Goal: Task Accomplishment & Management: Manage account settings

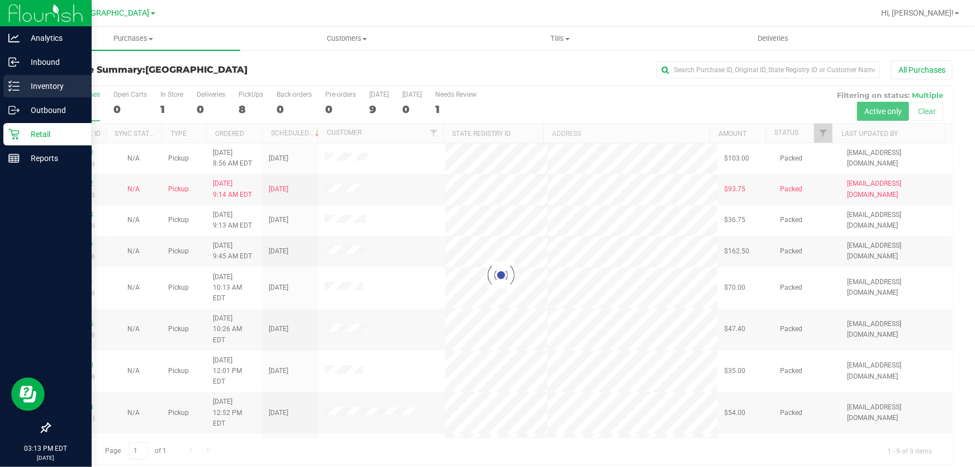
click at [20, 86] on p "Inventory" at bounding box center [53, 85] width 67 height 13
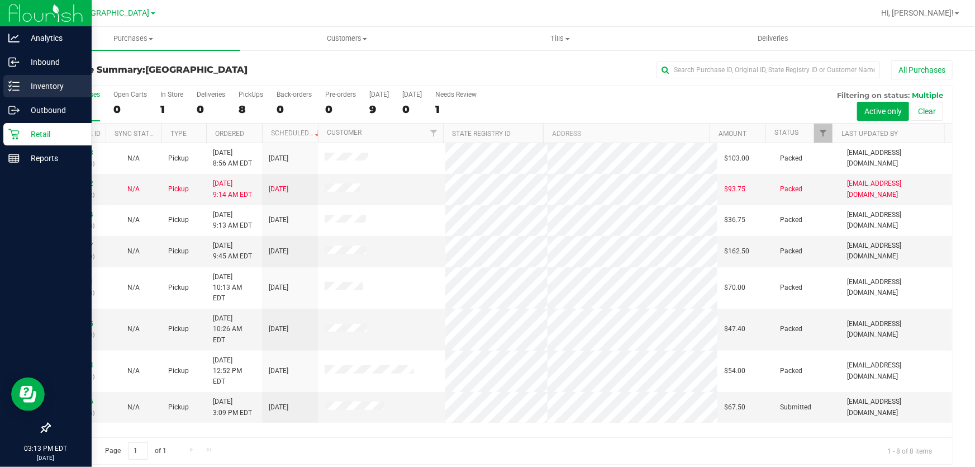
click at [28, 84] on p "Inventory" at bounding box center [53, 85] width 67 height 13
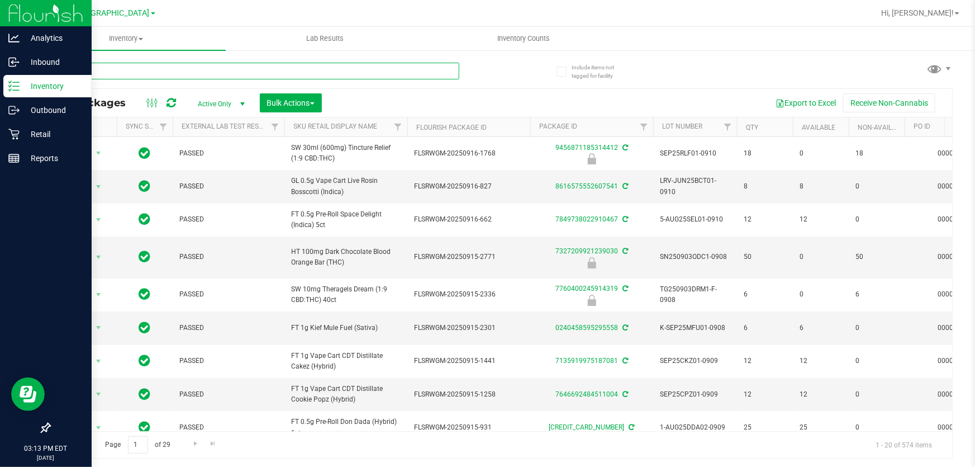
click at [192, 70] on input "text" at bounding box center [254, 71] width 410 height 17
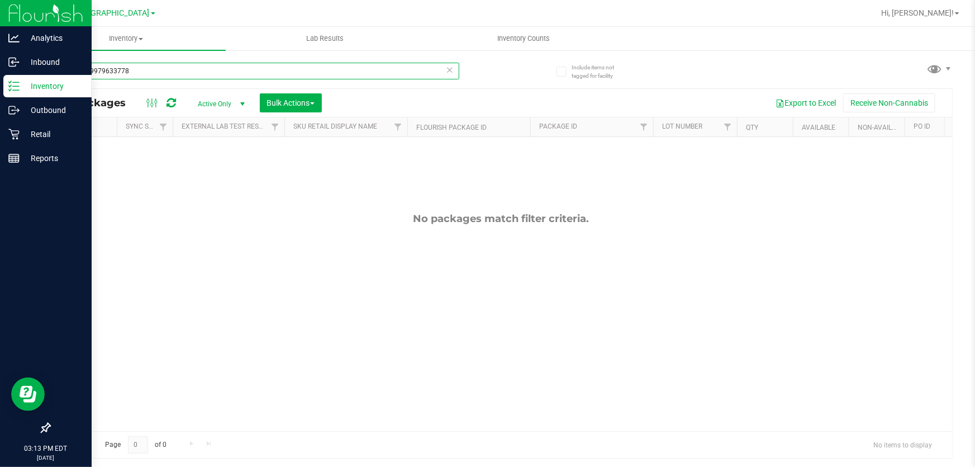
click at [192, 70] on input "3601229979633778" at bounding box center [254, 71] width 410 height 17
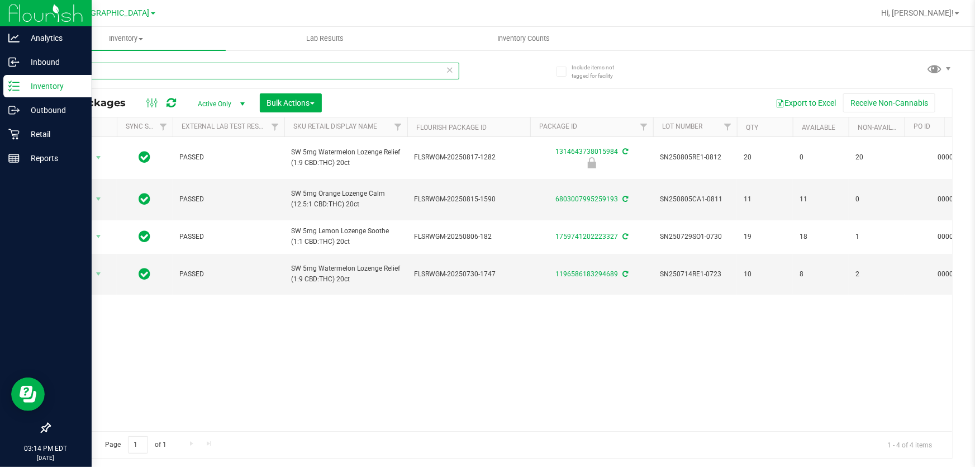
click at [118, 69] on input "loz" at bounding box center [254, 71] width 410 height 17
type input "3601229979633778"
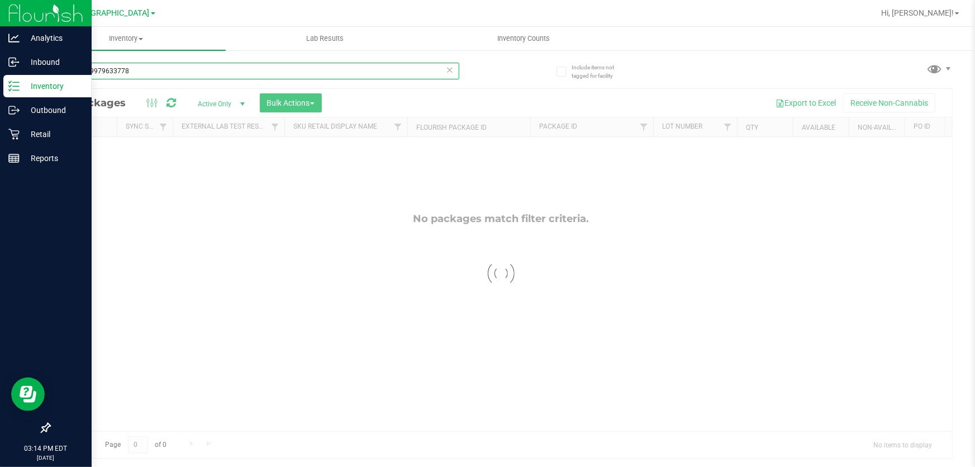
click at [118, 69] on input "3601229979633778" at bounding box center [254, 71] width 410 height 17
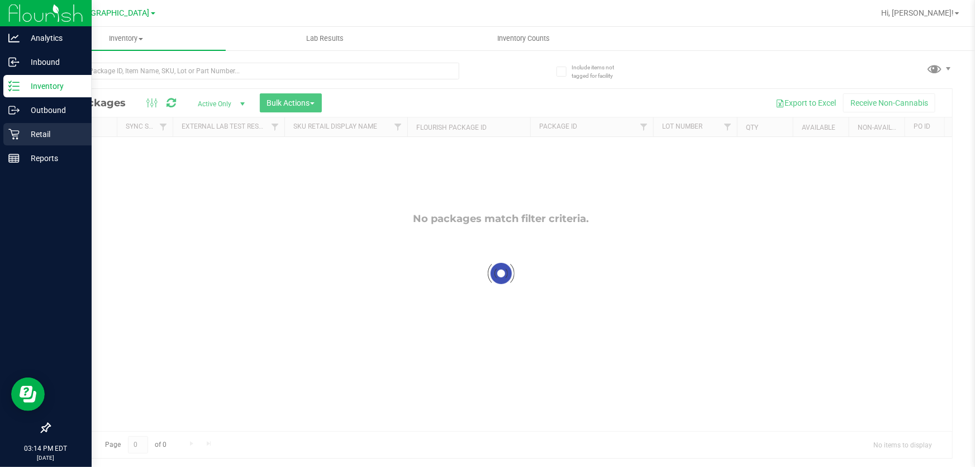
click at [52, 133] on p "Retail" at bounding box center [53, 133] width 67 height 13
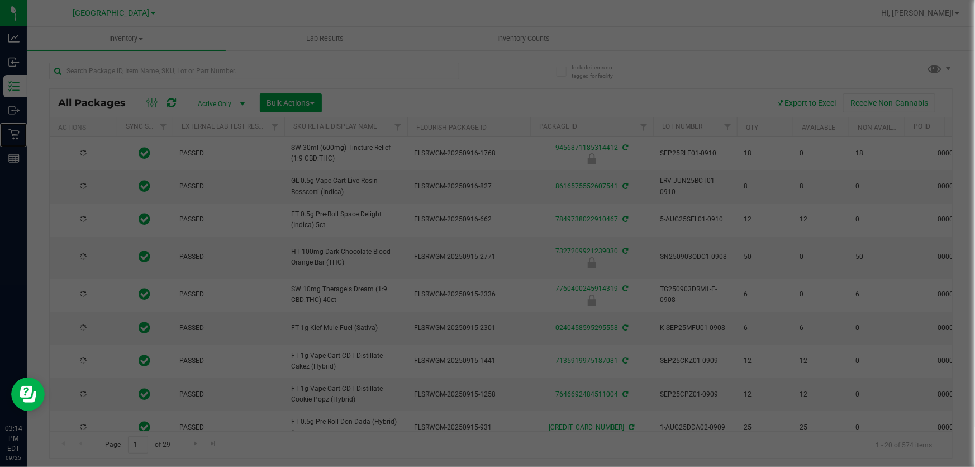
type input "[DATE]"
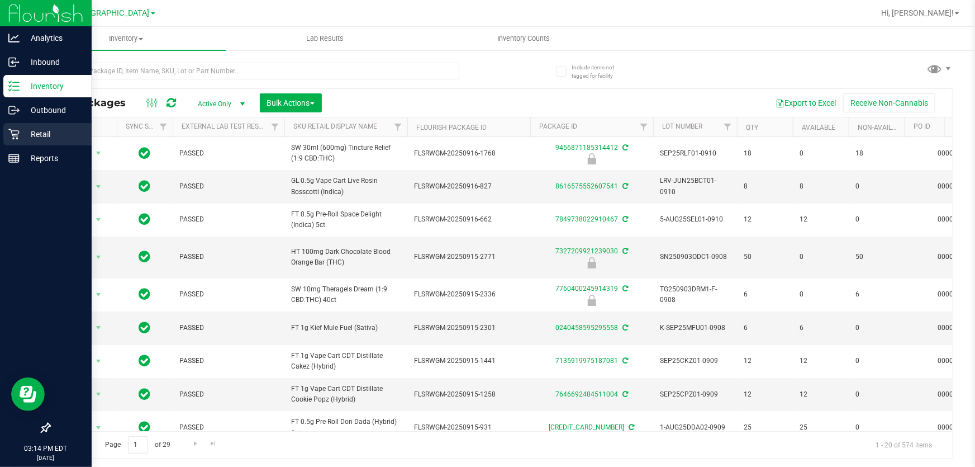
click at [63, 140] on p "Retail" at bounding box center [53, 133] width 67 height 13
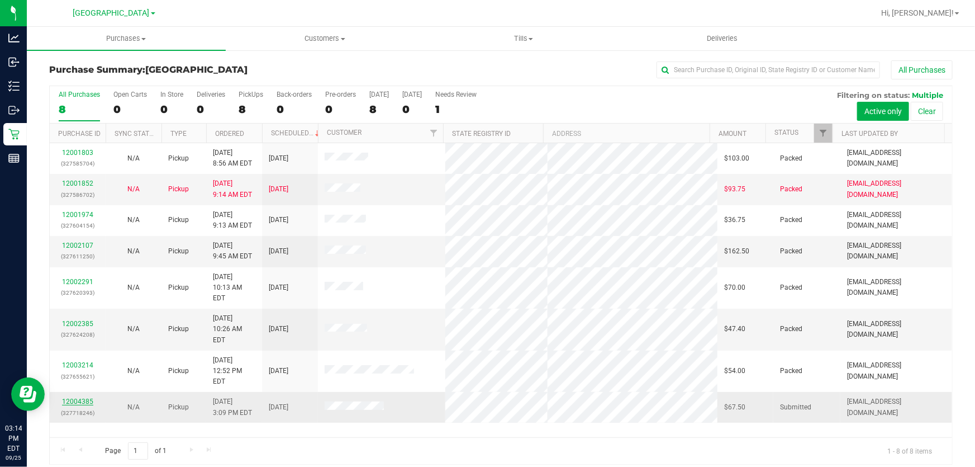
click at [87, 397] on link "12004385" at bounding box center [77, 401] width 31 height 8
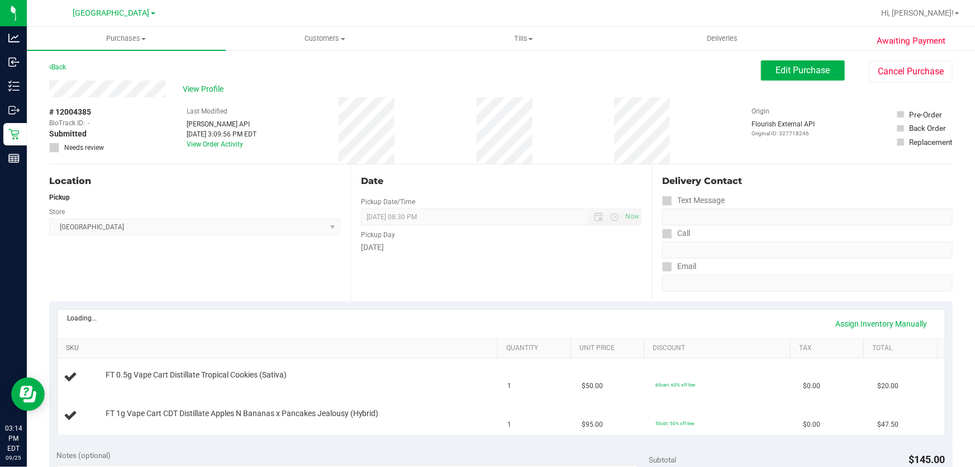
click at [159, 345] on link "SKU" at bounding box center [279, 348] width 427 height 9
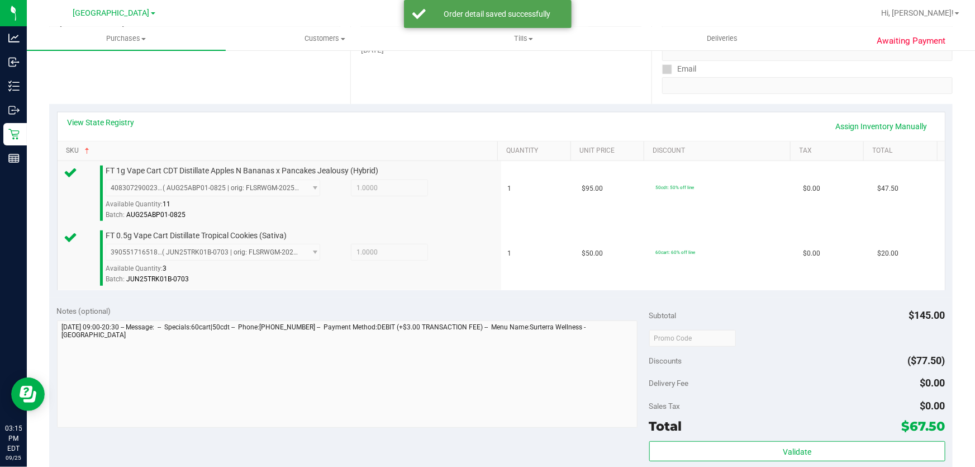
scroll to position [203, 0]
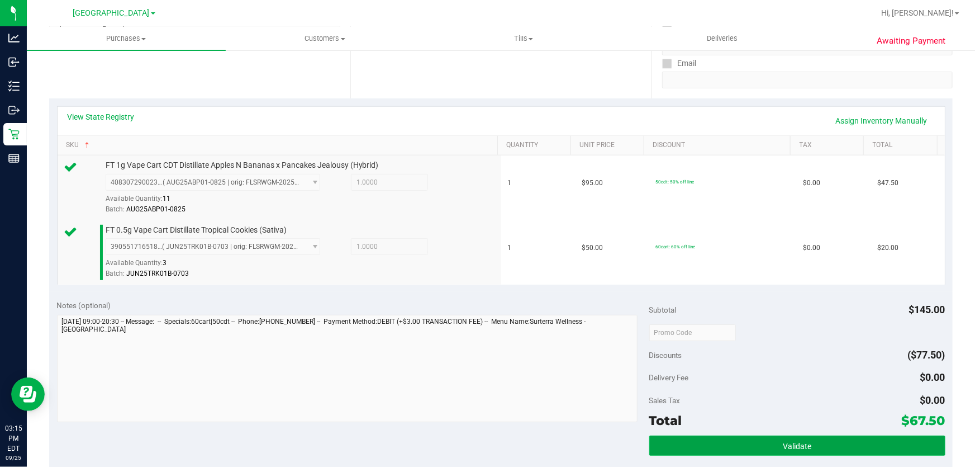
click at [813, 437] on button "Validate" at bounding box center [797, 445] width 296 height 20
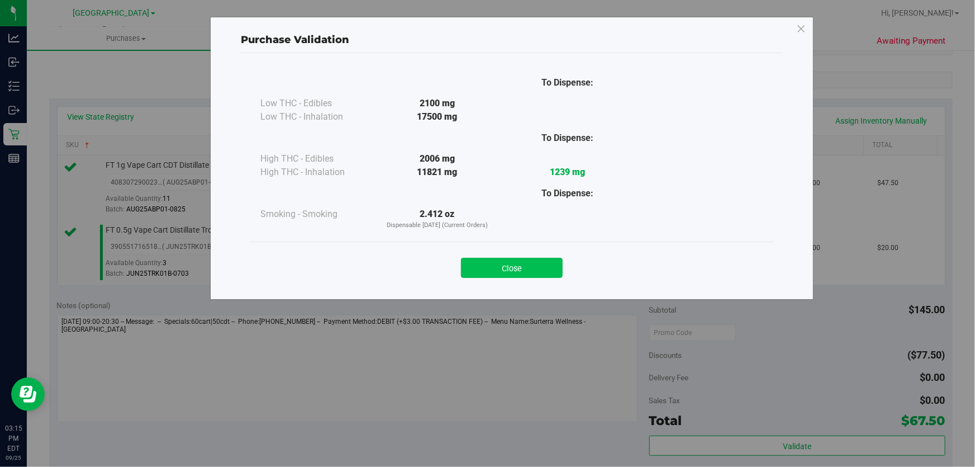
click at [516, 267] on button "Close" at bounding box center [512, 268] width 102 height 20
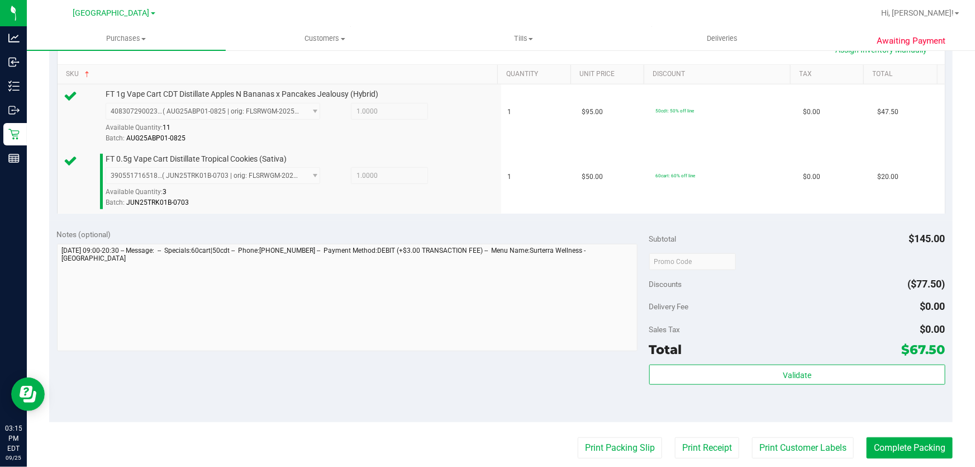
scroll to position [355, 0]
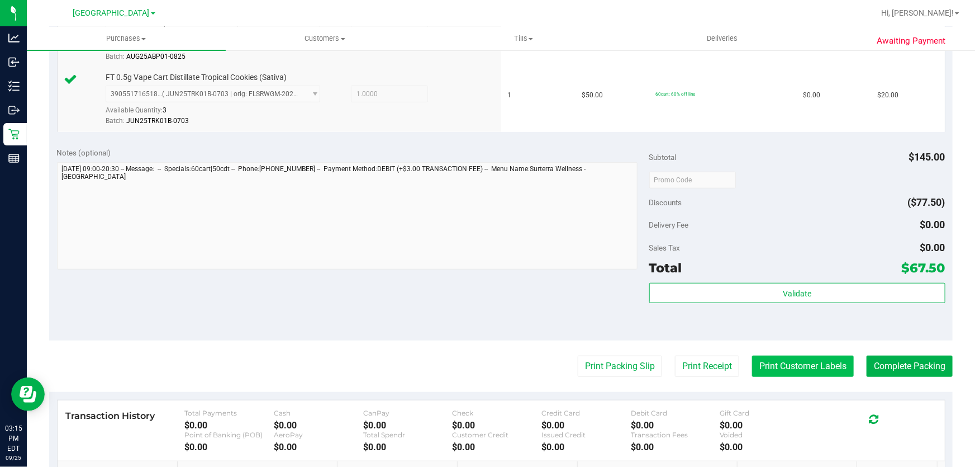
click at [821, 368] on button "Print Customer Labels" at bounding box center [803, 365] width 102 height 21
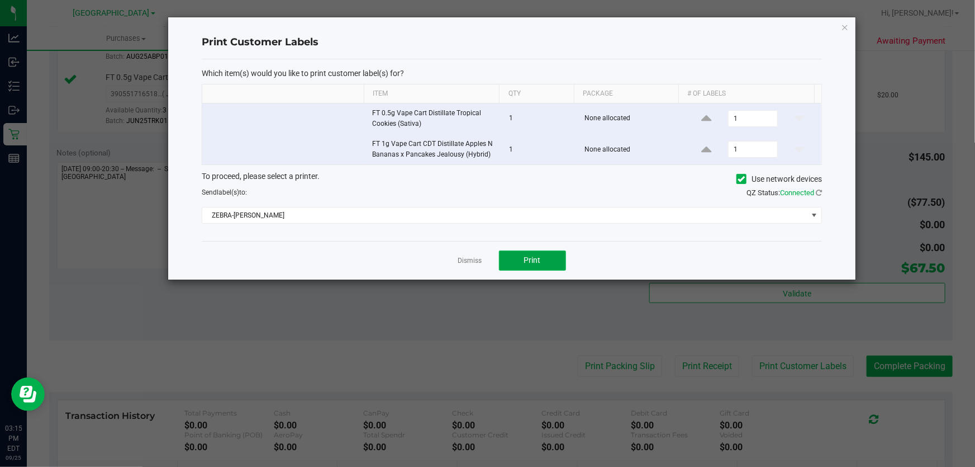
click at [536, 268] on button "Print" at bounding box center [532, 260] width 67 height 20
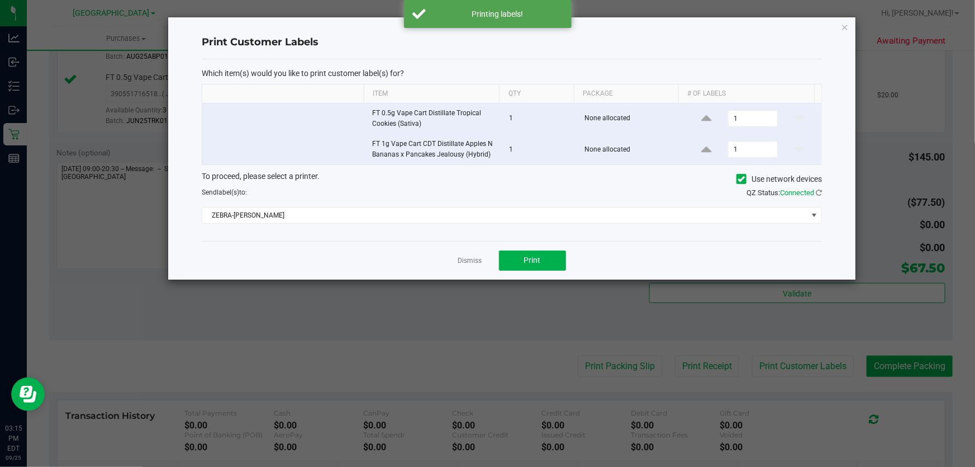
drag, startPoint x: 478, startPoint y: 259, endPoint x: 485, endPoint y: 260, distance: 7.4
click at [477, 259] on link "Dismiss" at bounding box center [470, 260] width 24 height 9
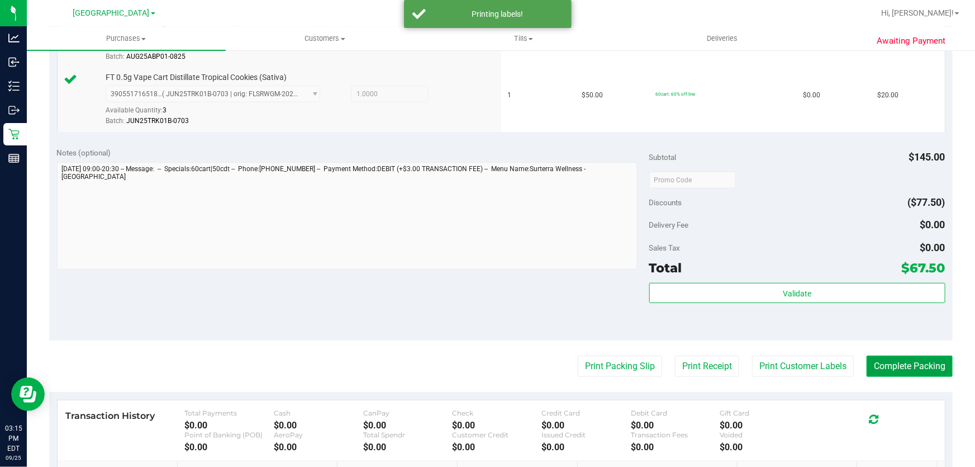
click at [921, 358] on button "Complete Packing" at bounding box center [910, 365] width 86 height 21
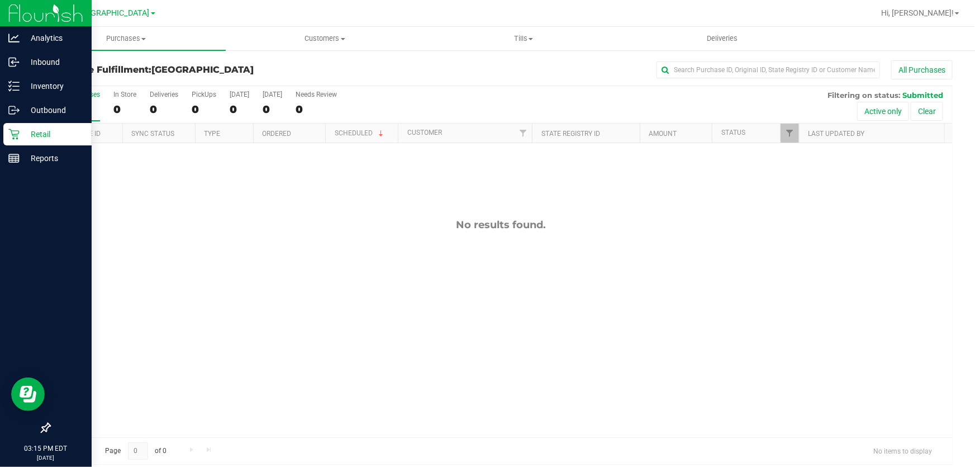
click at [70, 123] on div "Retail" at bounding box center [47, 134] width 88 height 22
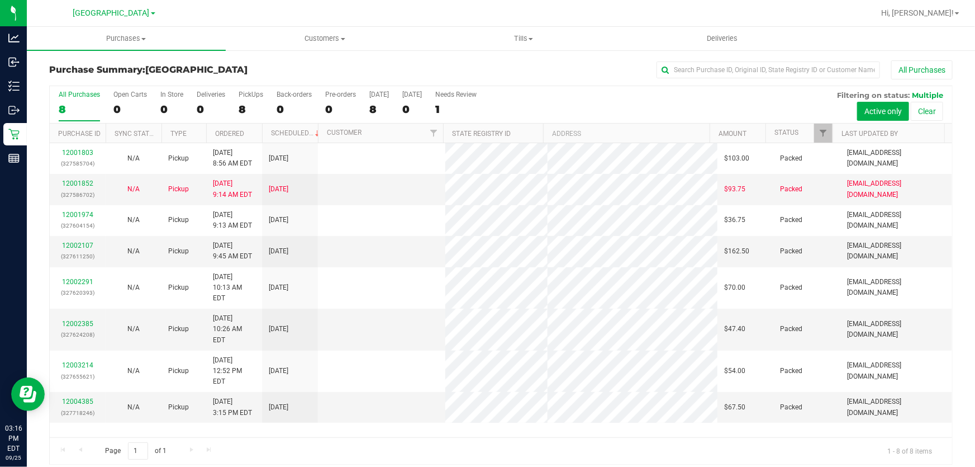
click at [516, 415] on div "12001803 (327585704) N/A Pickup [DATE] 8:56 AM EDT 9/25/2025 $103.00 Packed [EM…" at bounding box center [501, 290] width 902 height 294
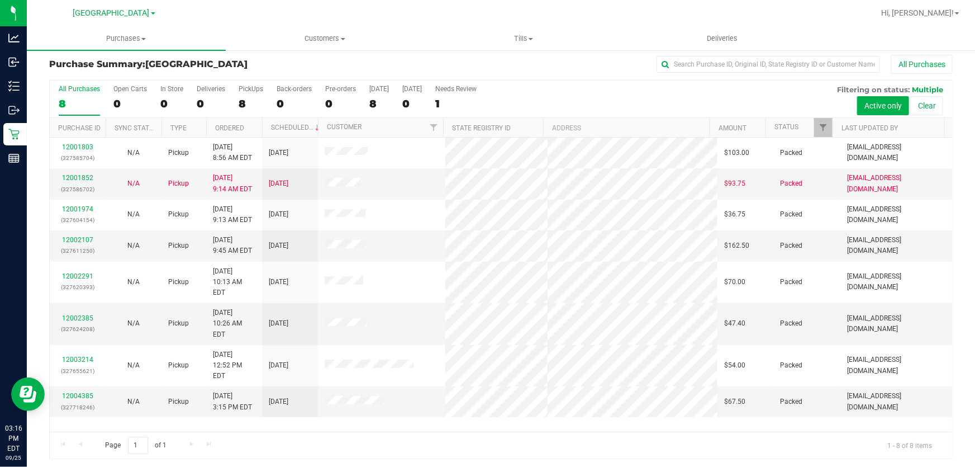
scroll to position [8, 0]
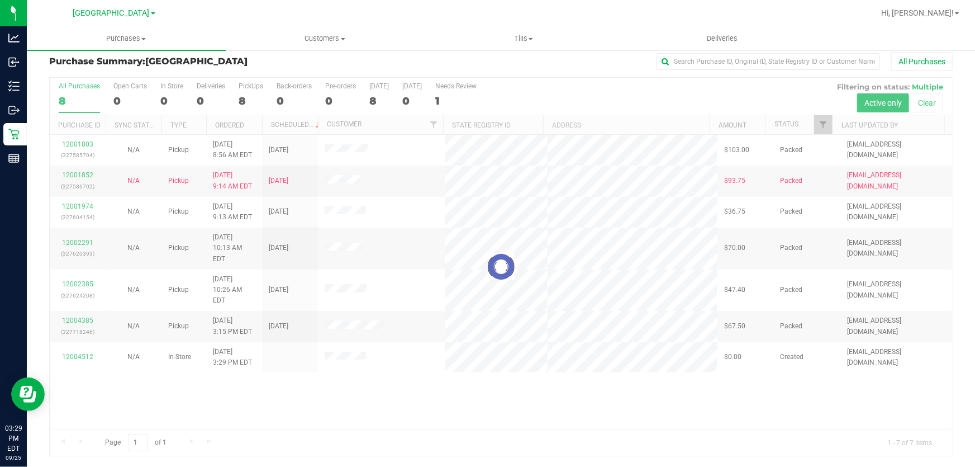
click at [335, 396] on div at bounding box center [501, 267] width 902 height 378
